Goal: Task Accomplishment & Management: Manage account settings

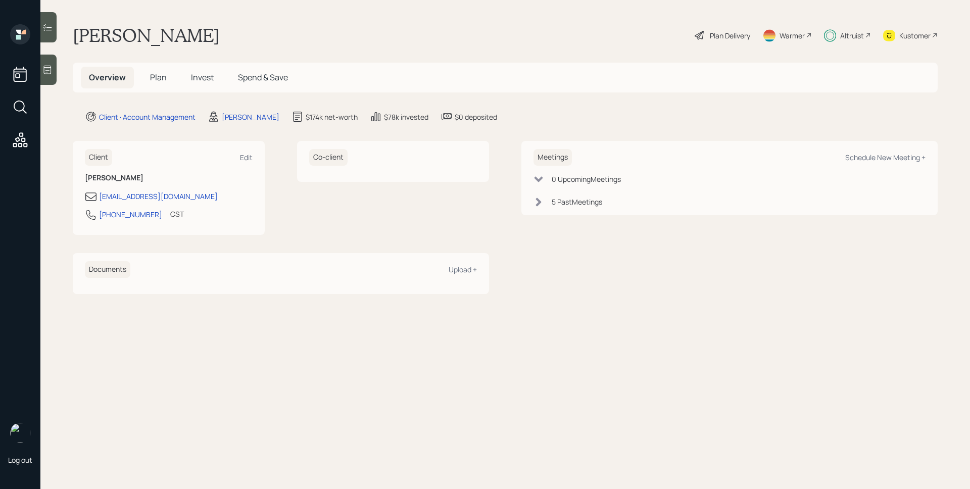
click at [155, 74] on span "Plan" at bounding box center [158, 77] width 17 height 11
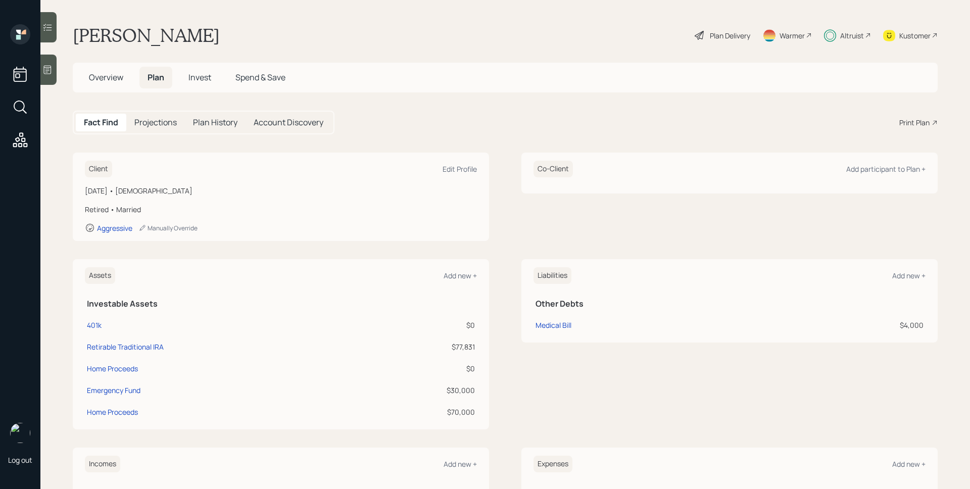
click at [840, 35] on div "Altruist" at bounding box center [852, 35] width 24 height 11
click at [703, 28] on div "Plan Delivery" at bounding box center [723, 35] width 58 height 22
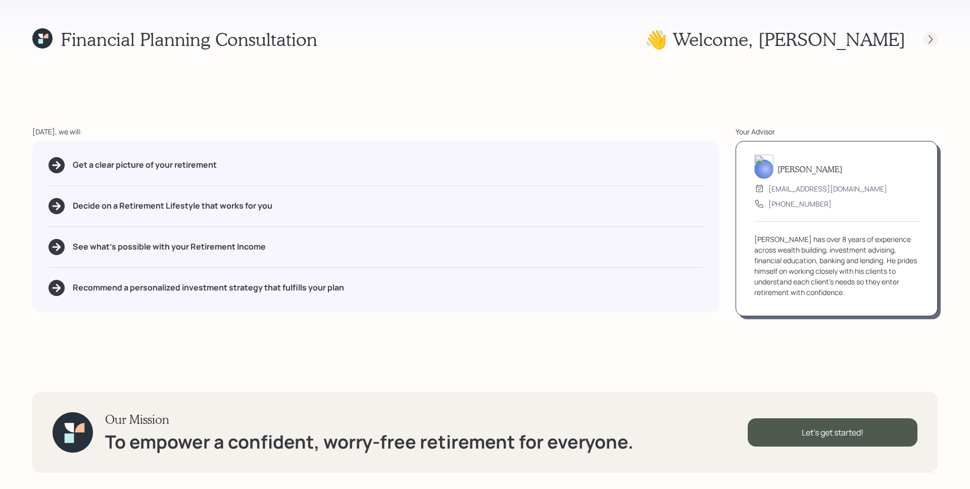
click at [930, 42] on icon at bounding box center [931, 39] width 4 height 9
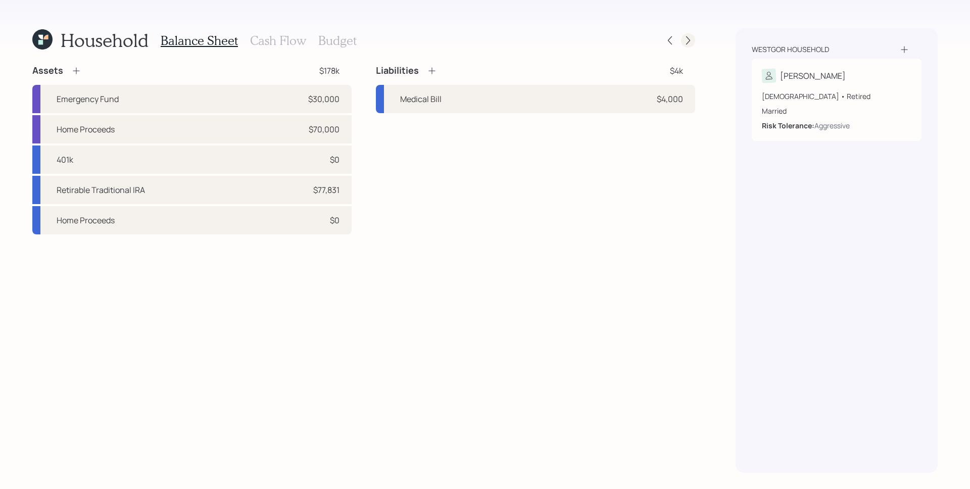
click at [691, 36] on icon at bounding box center [688, 40] width 10 height 10
